Goal: Check status: Check status

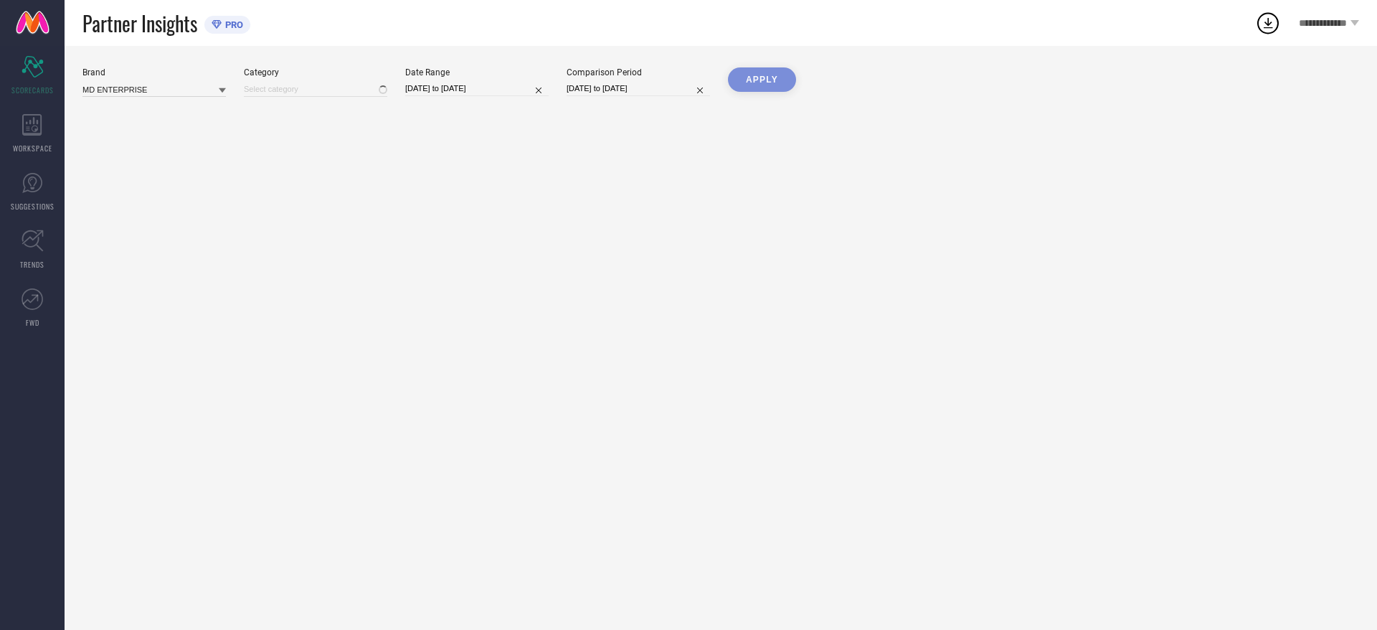
type input "All"
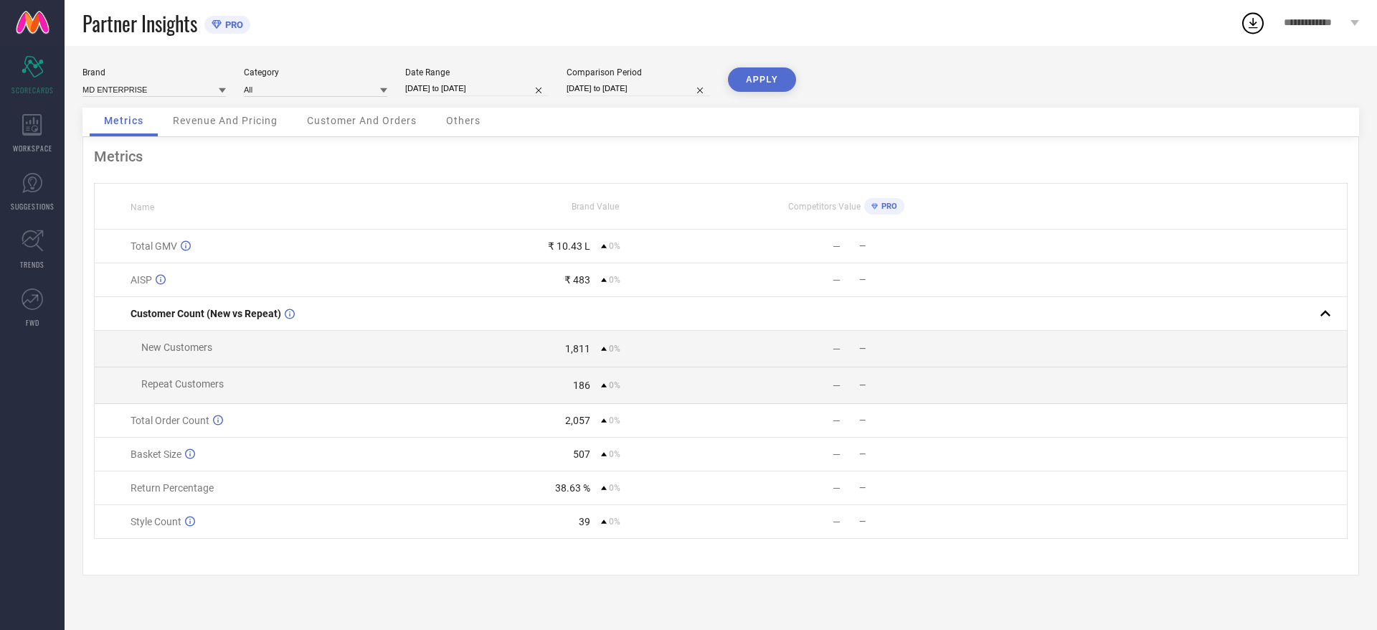
click at [478, 88] on input "[DATE] to [DATE]" at bounding box center [476, 88] width 143 height 15
select select "6"
select select "2025"
select select "7"
select select "2025"
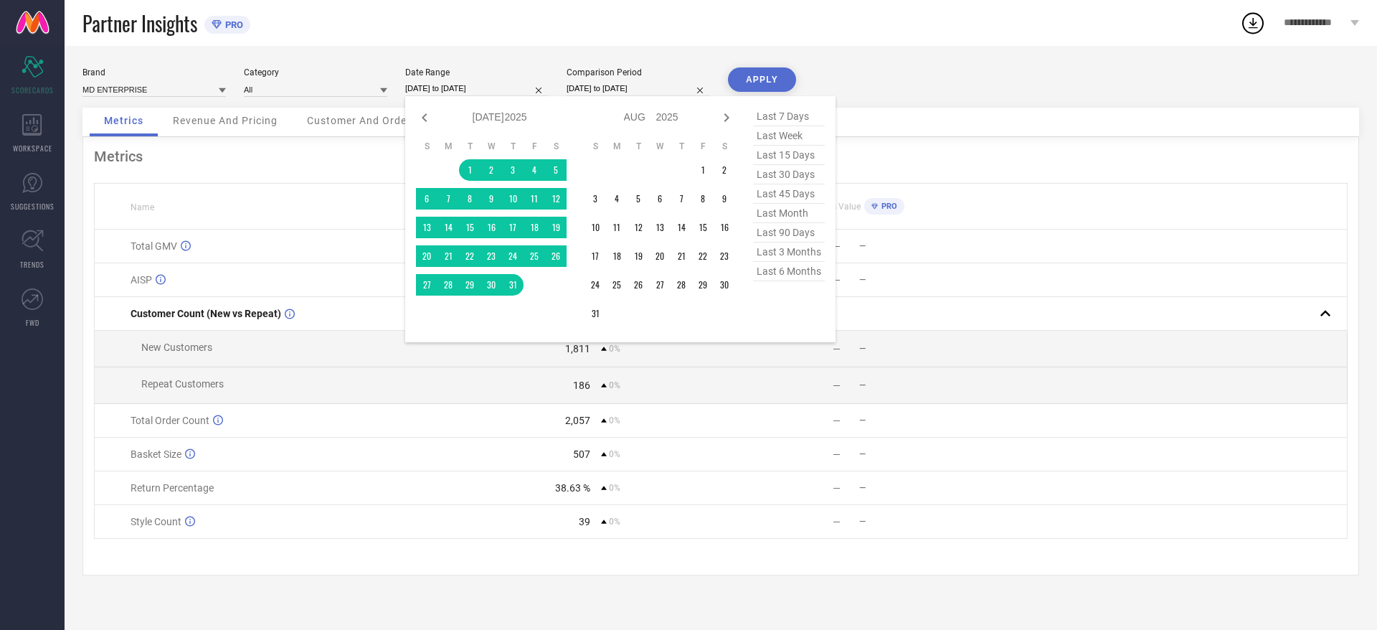
click at [848, 515] on td "— —" at bounding box center [846, 522] width 250 height 34
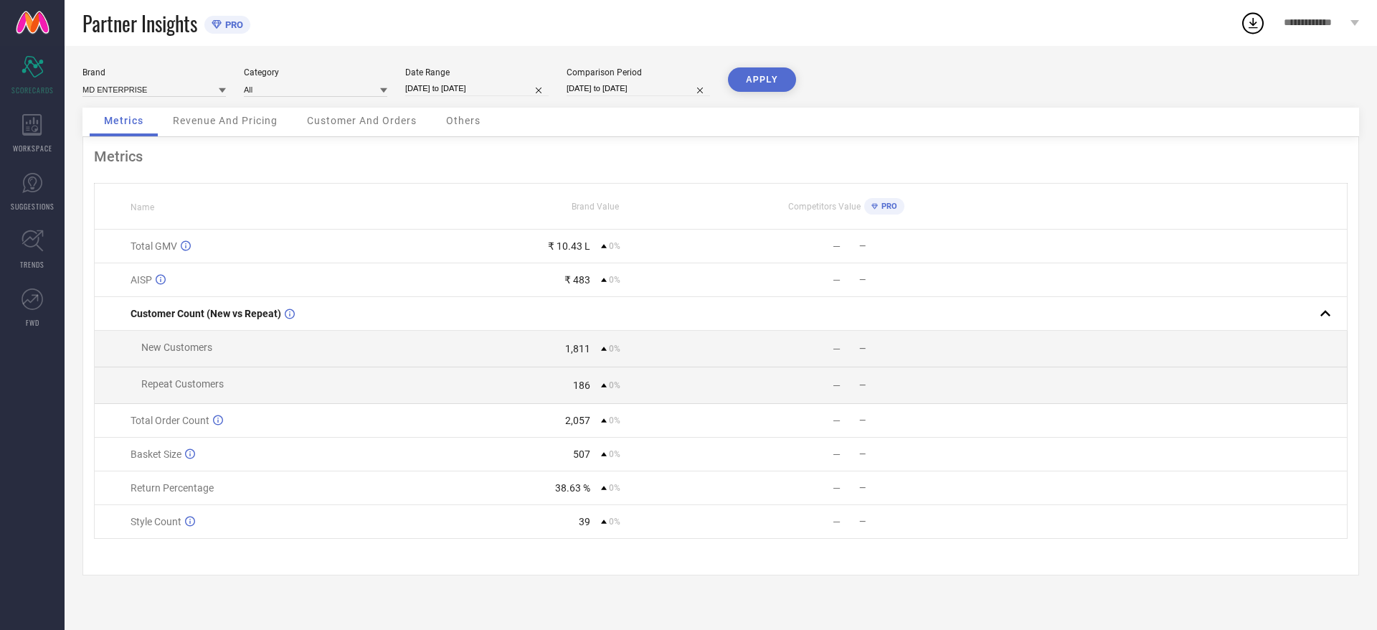
click at [602, 425] on div "0%" at bounding box center [610, 420] width 19 height 10
click at [120, 87] on input at bounding box center [153, 89] width 143 height 15
click at [166, 90] on input at bounding box center [153, 89] width 143 height 15
click at [208, 91] on input at bounding box center [153, 89] width 143 height 15
